Goal: Task Accomplishment & Management: Complete application form

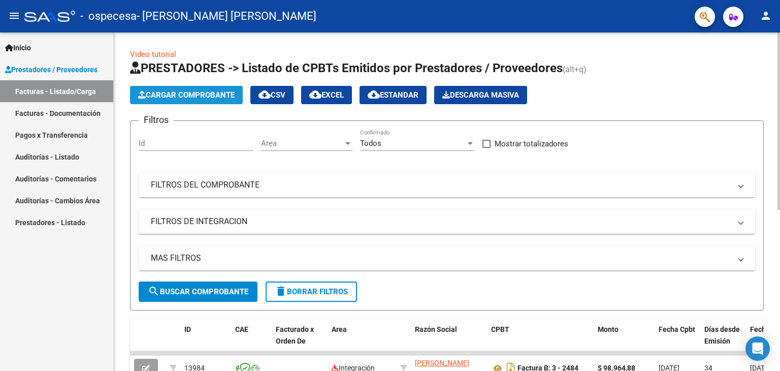
click at [176, 92] on span "Cargar Comprobante" at bounding box center [186, 94] width 96 height 9
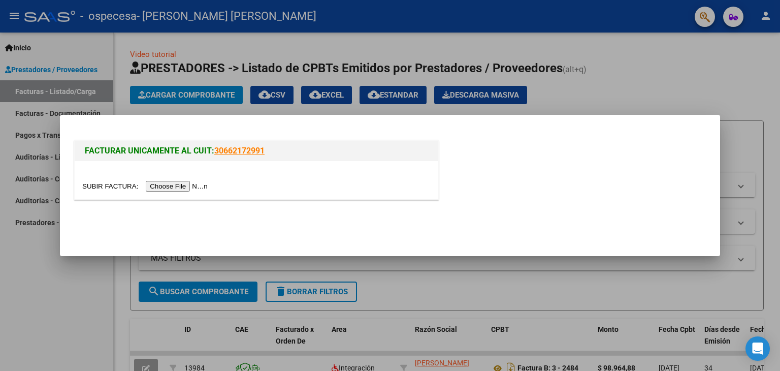
click at [203, 185] on input "file" at bounding box center [146, 186] width 128 height 11
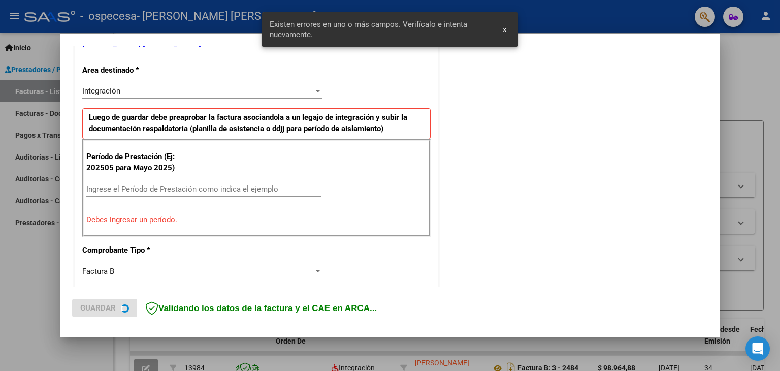
scroll to position [232, 0]
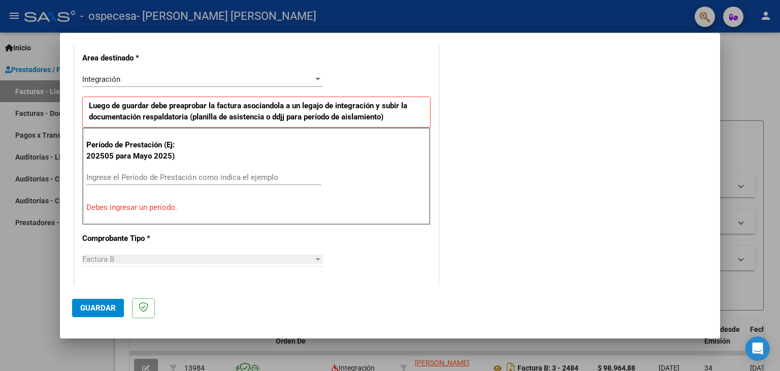
click at [260, 175] on input "Ingrese el Período de Prestación como indica el ejemplo" at bounding box center [203, 177] width 235 height 9
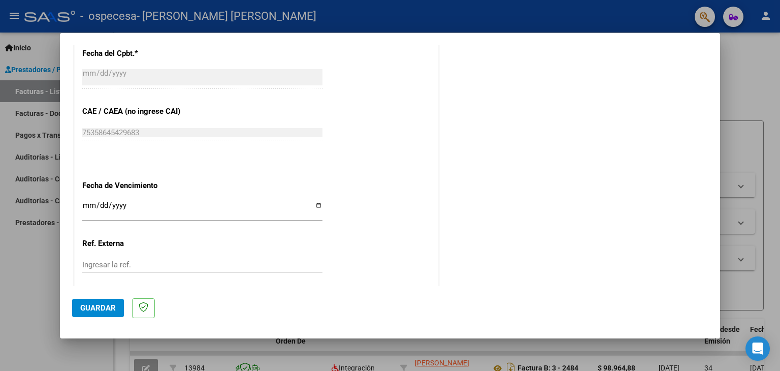
scroll to position [651, 0]
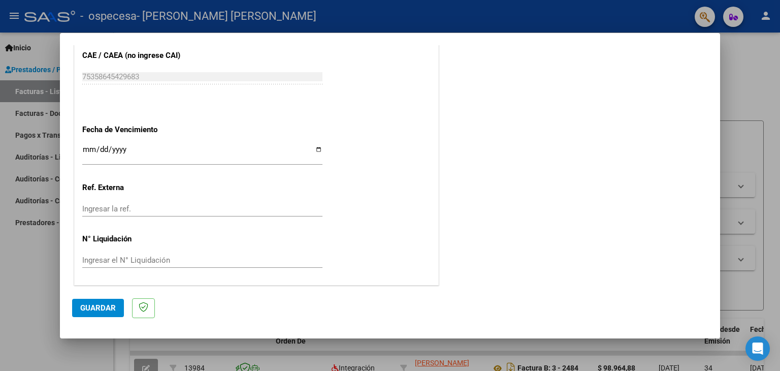
type input "202508"
click at [79, 309] on button "Guardar" at bounding box center [98, 308] width 52 height 18
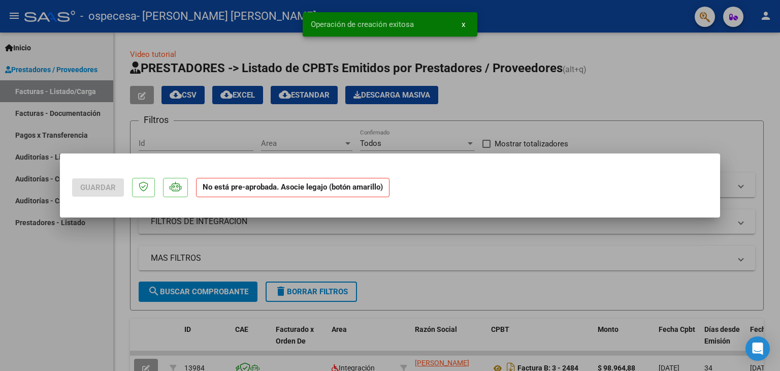
scroll to position [0, 0]
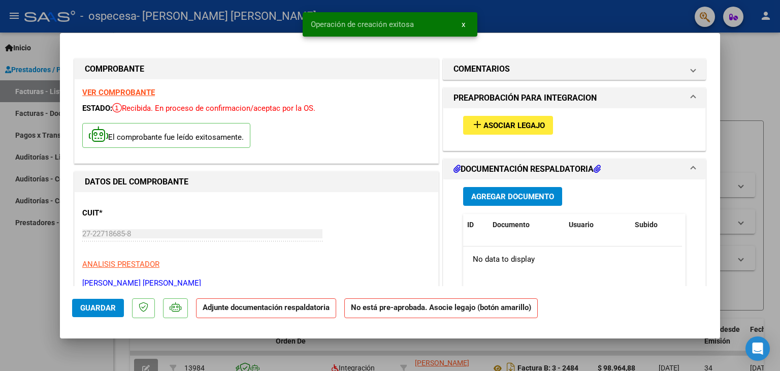
click at [509, 123] on span "Asociar Legajo" at bounding box center [513, 125] width 61 height 9
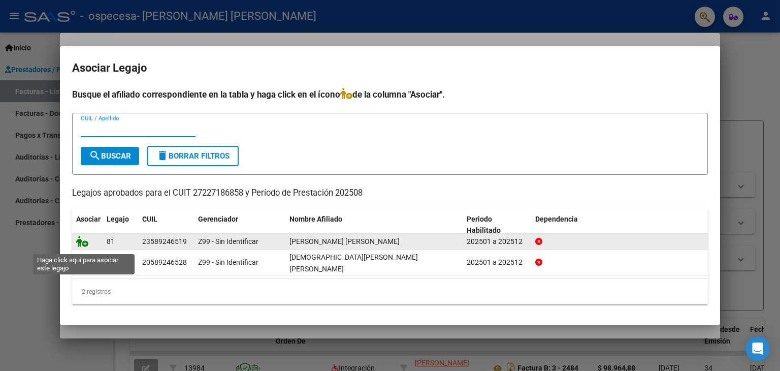
click at [85, 247] on icon at bounding box center [82, 241] width 12 height 11
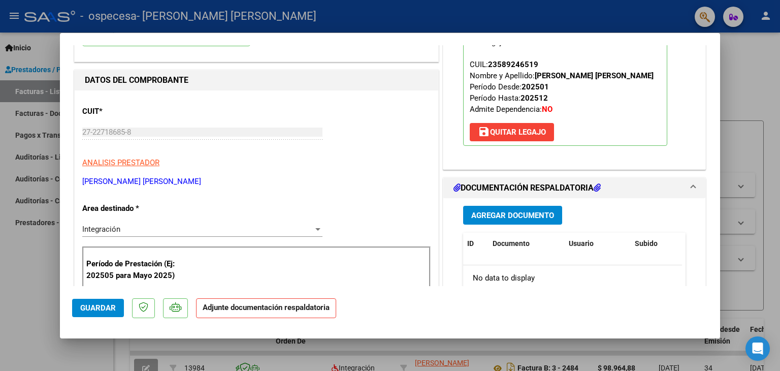
scroll to position [102, 0]
click at [520, 211] on span "Agregar Documento" at bounding box center [512, 215] width 83 height 9
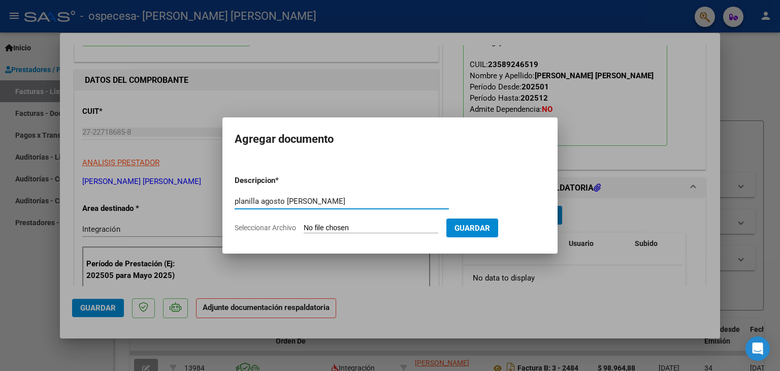
type input "planilla agosto [PERSON_NAME]"
click at [368, 225] on input "Seleccionar Archivo" at bounding box center [371, 228] width 135 height 10
type input "C:\fakepath\[PERSON_NAME] fono [PERSON_NAME].pdf"
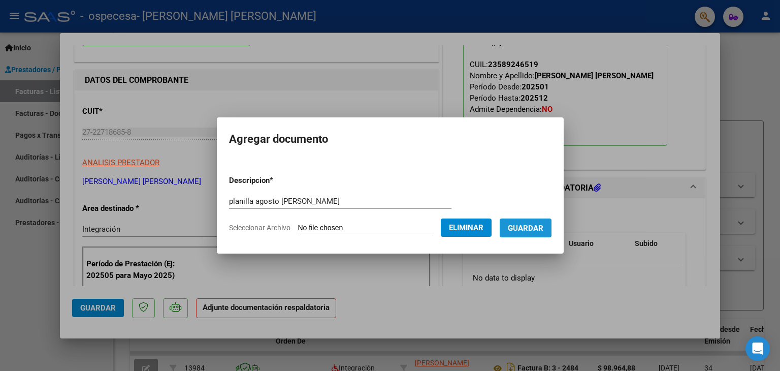
click at [525, 226] on span "Guardar" at bounding box center [526, 227] width 36 height 9
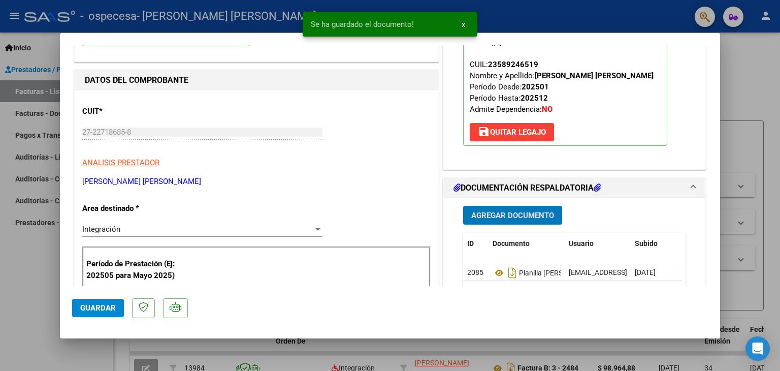
click at [107, 314] on button "Guardar" at bounding box center [98, 308] width 52 height 18
click at [42, 289] on div at bounding box center [390, 185] width 780 height 371
type input "$ 0,00"
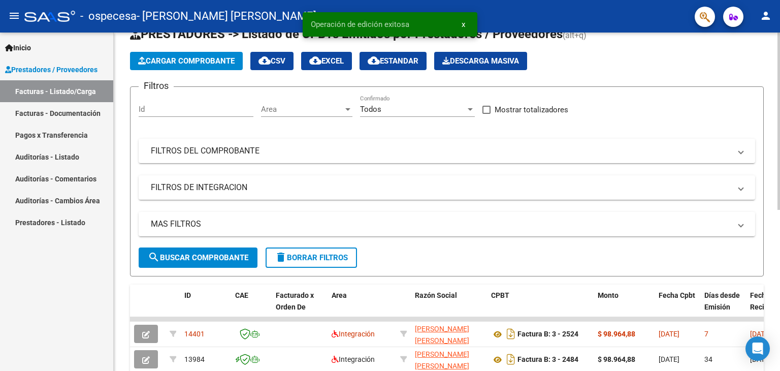
scroll to position [51, 0]
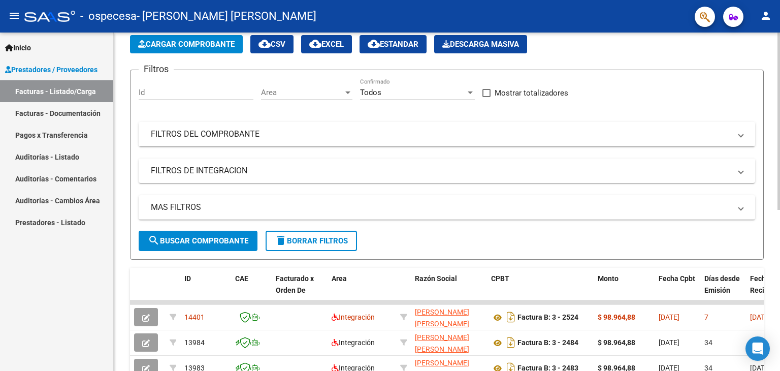
click at [187, 41] on span "Cargar Comprobante" at bounding box center [186, 44] width 96 height 9
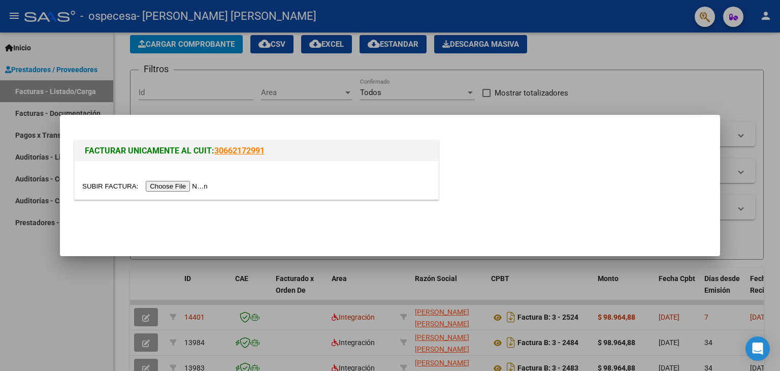
click at [188, 187] on input "file" at bounding box center [146, 186] width 128 height 11
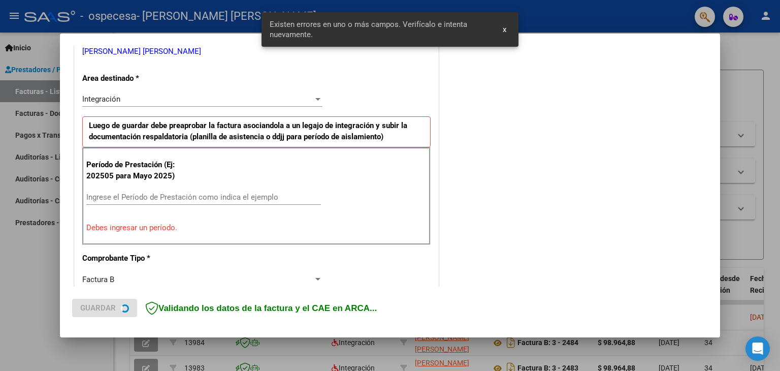
scroll to position [213, 0]
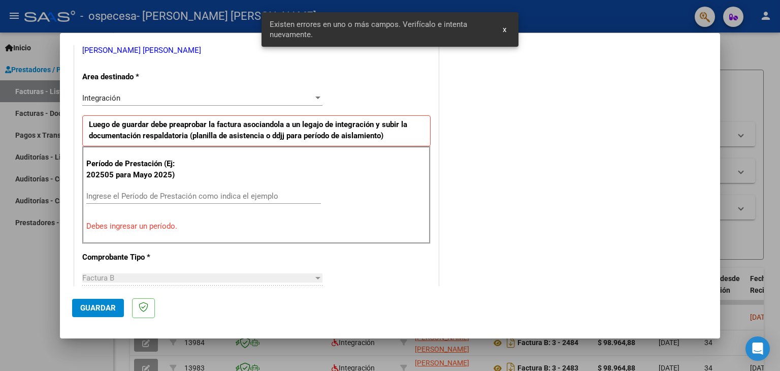
click at [181, 191] on input "Ingrese el Período de Prestación como indica el ejemplo" at bounding box center [203, 195] width 235 height 9
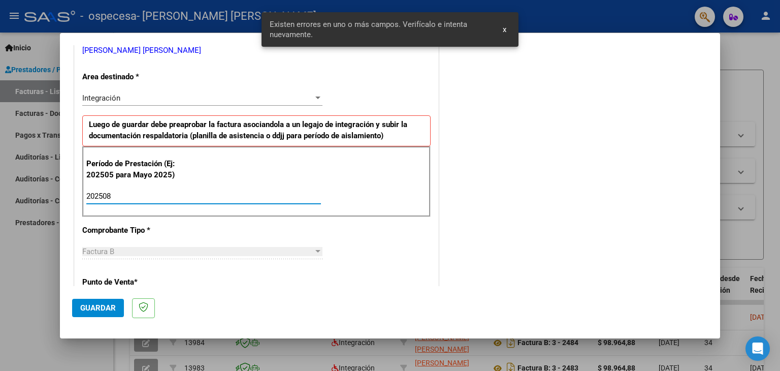
type input "202508"
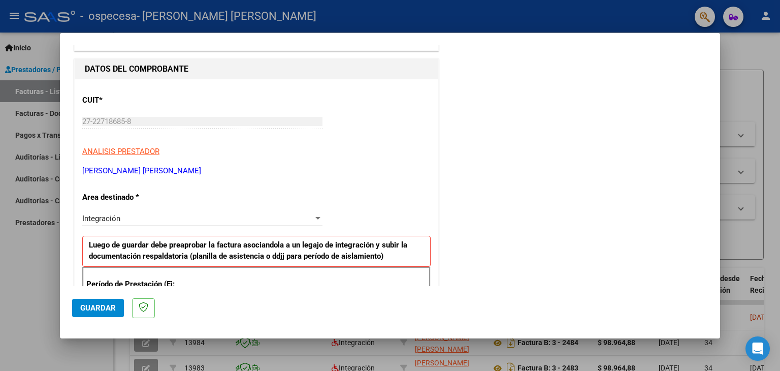
scroll to position [0, 0]
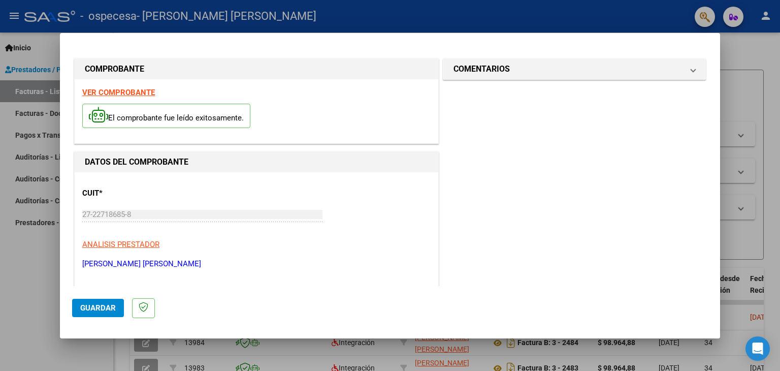
click at [112, 303] on span "Guardar" at bounding box center [98, 307] width 36 height 9
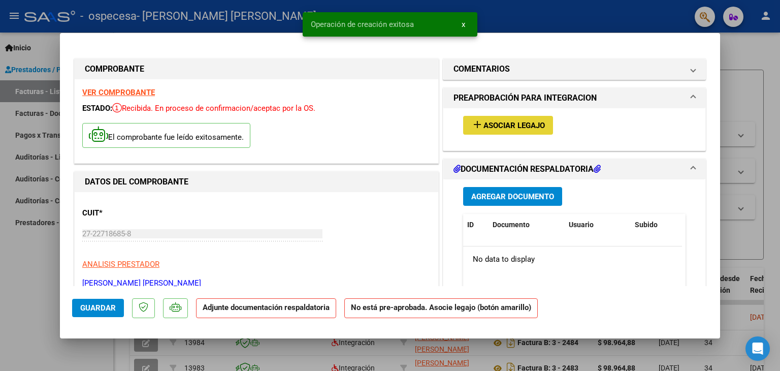
click at [512, 121] on span "Asociar Legajo" at bounding box center [513, 125] width 61 height 9
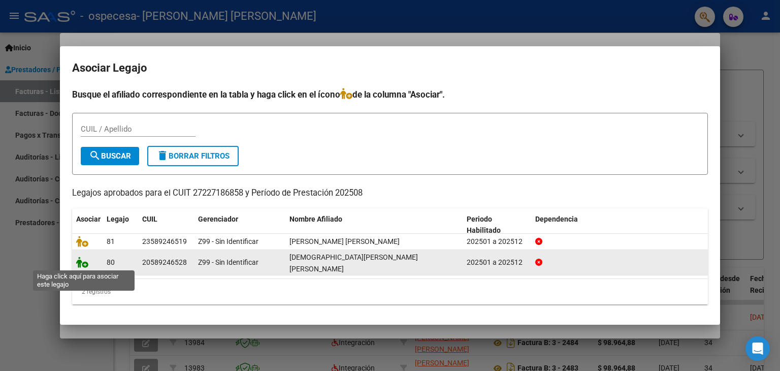
click at [85, 263] on icon at bounding box center [82, 261] width 12 height 11
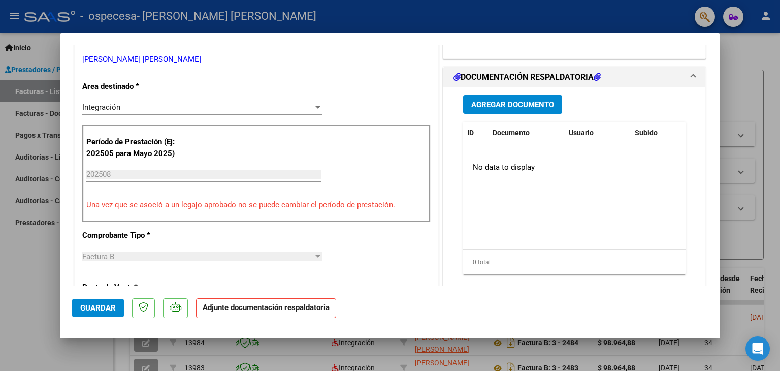
scroll to position [152, 0]
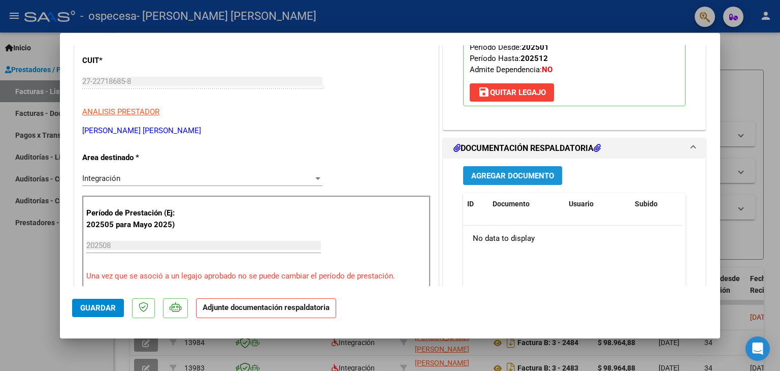
click at [530, 166] on button "Agregar Documento" at bounding box center [512, 175] width 99 height 19
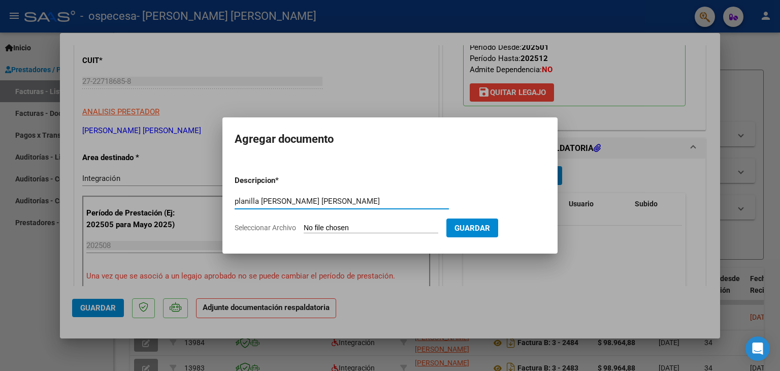
type input "planilla [PERSON_NAME] [PERSON_NAME]"
click at [368, 230] on input "Seleccionar Archivo" at bounding box center [371, 228] width 135 height 10
type input "C:\fakepath\[PERSON_NAME] [PERSON_NAME] fono.pdf"
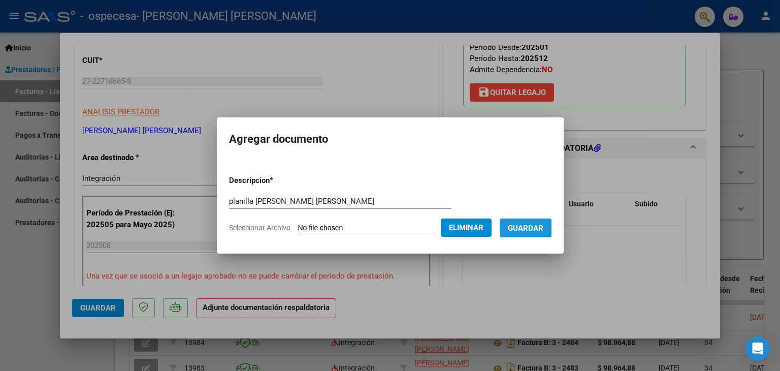
click at [543, 230] on span "Guardar" at bounding box center [526, 227] width 36 height 9
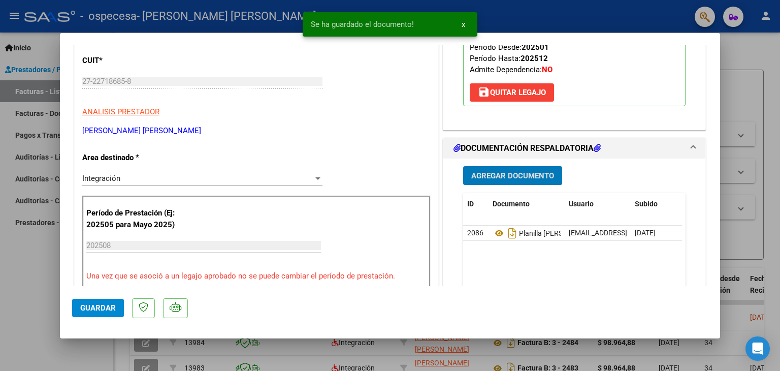
click at [116, 309] on button "Guardar" at bounding box center [98, 308] width 52 height 18
click at [69, 309] on mat-dialog-container "COMPROBANTE VER COMPROBANTE ESTADO: Recibida. En proceso de confirmacion/acepta…" at bounding box center [390, 185] width 660 height 305
click at [45, 298] on div at bounding box center [390, 185] width 780 height 371
type input "$ 0,00"
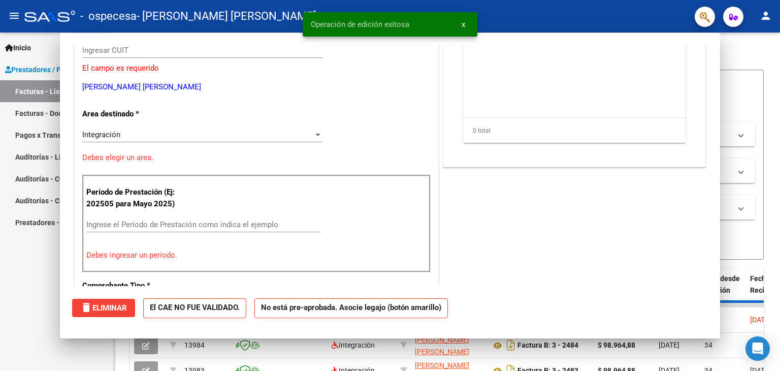
scroll to position [121, 0]
